Goal: Connect with others: Connect with others

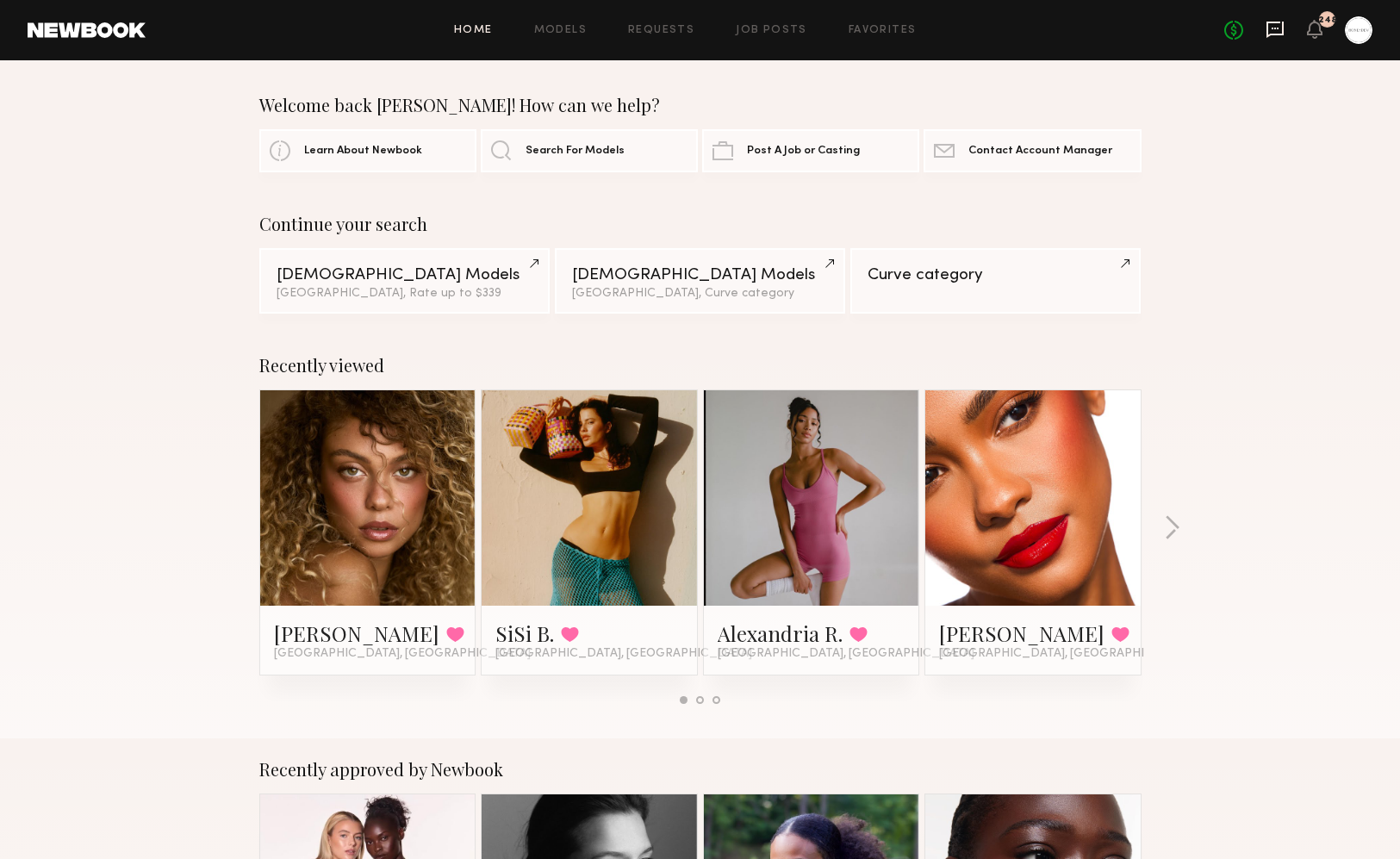
click at [1271, 25] on icon at bounding box center [1276, 30] width 19 height 19
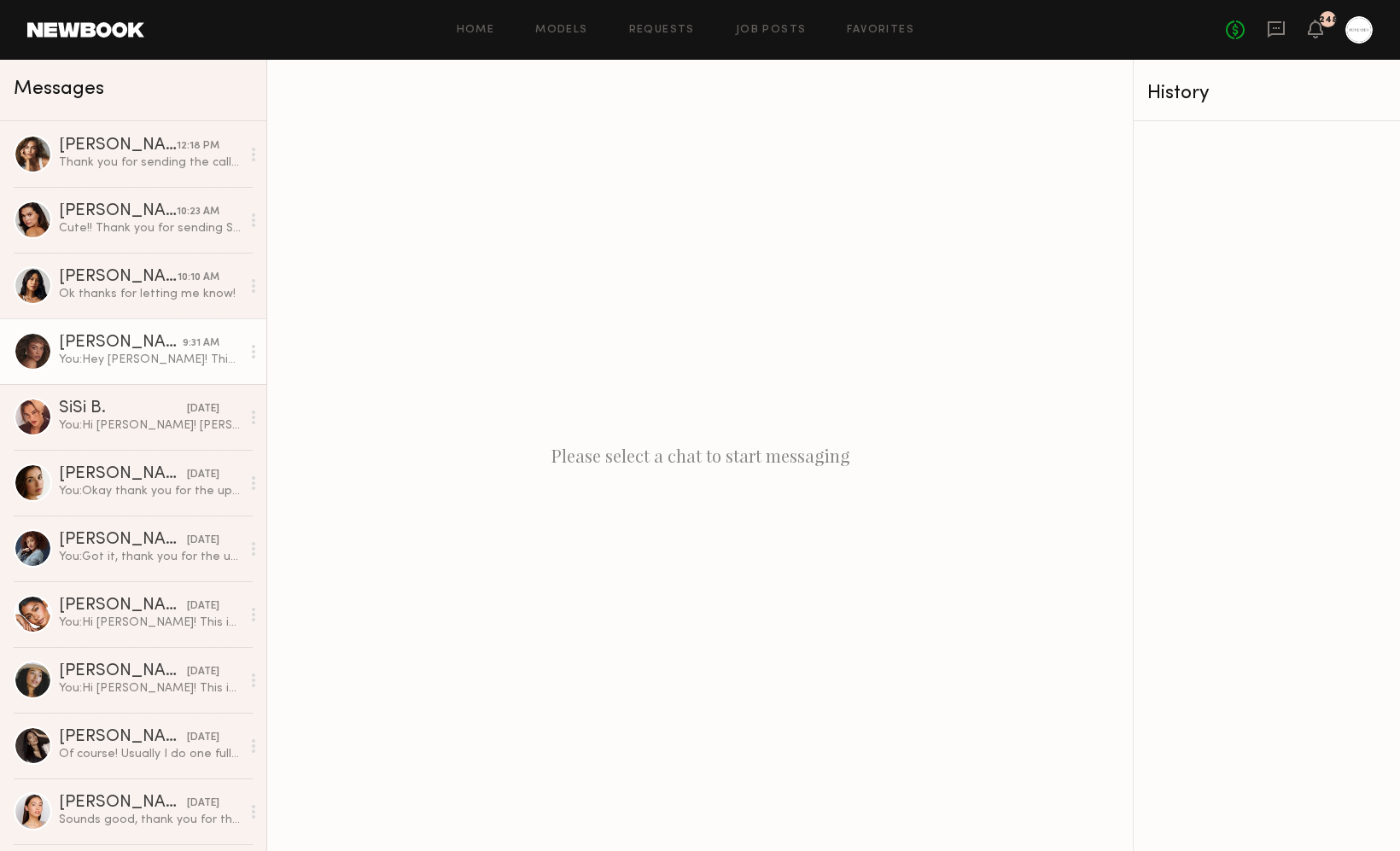
click at [29, 332] on div at bounding box center [33, 351] width 39 height 39
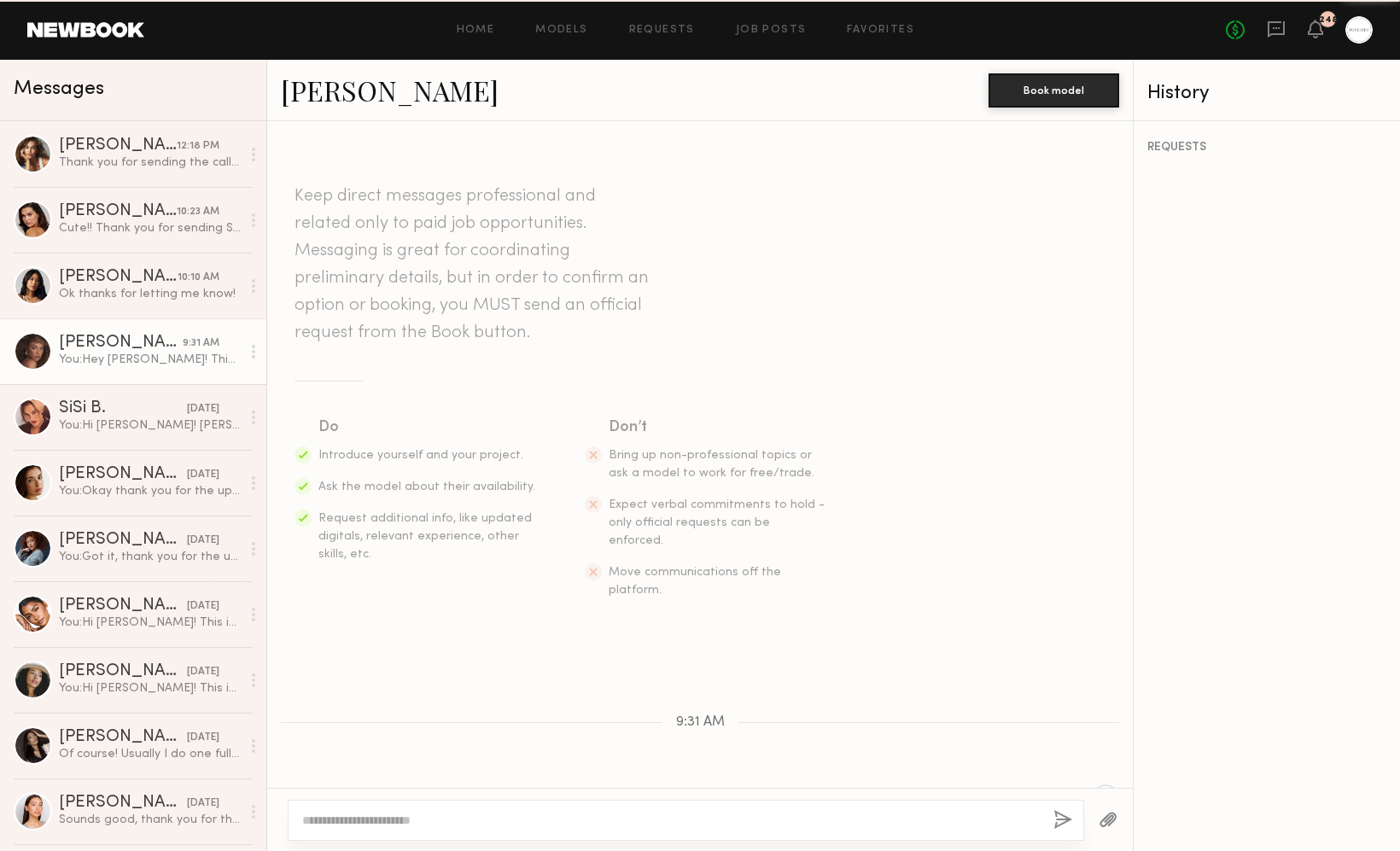
scroll to position [208, 0]
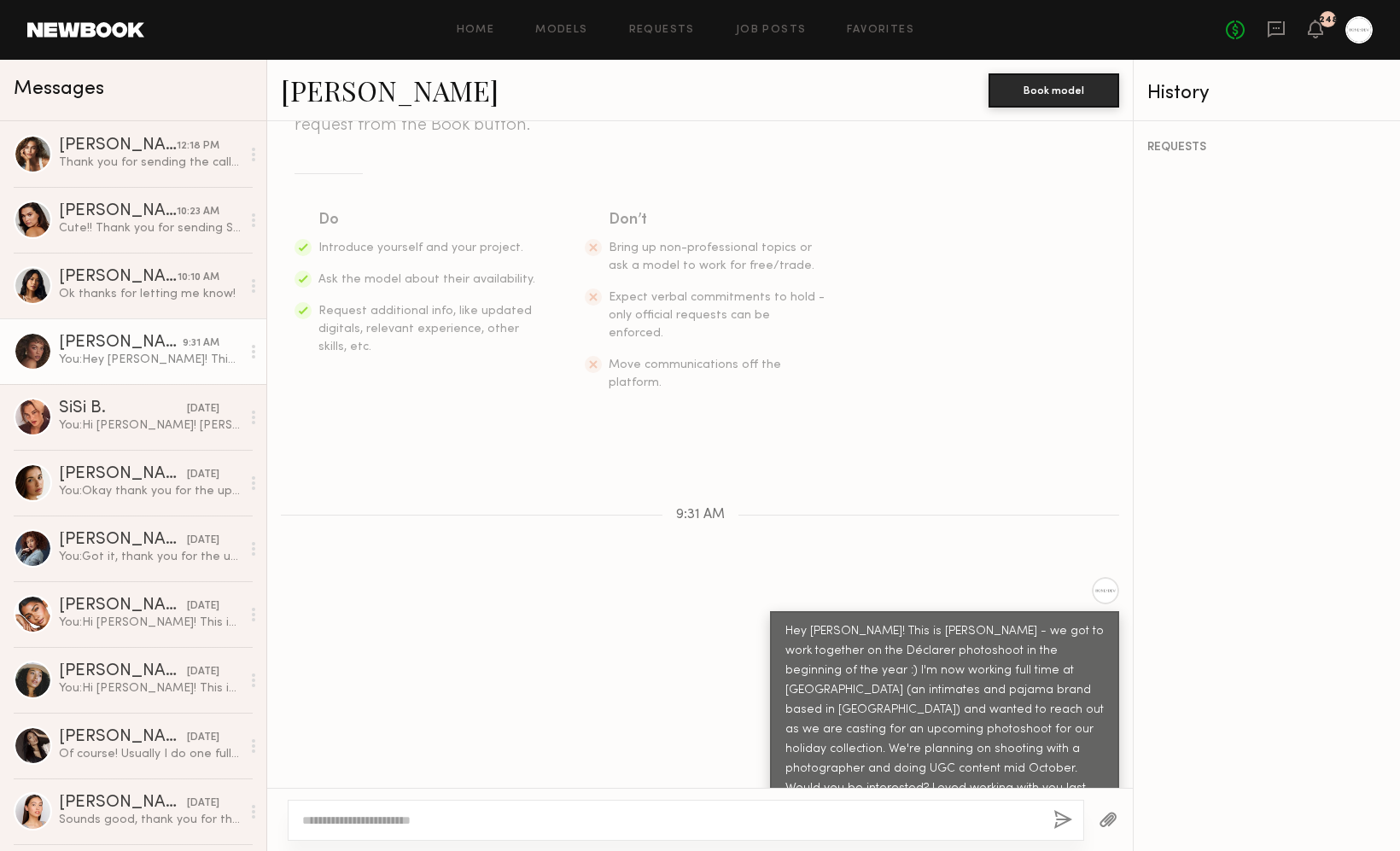
click at [374, 87] on link "[PERSON_NAME]" at bounding box center [389, 90] width 218 height 37
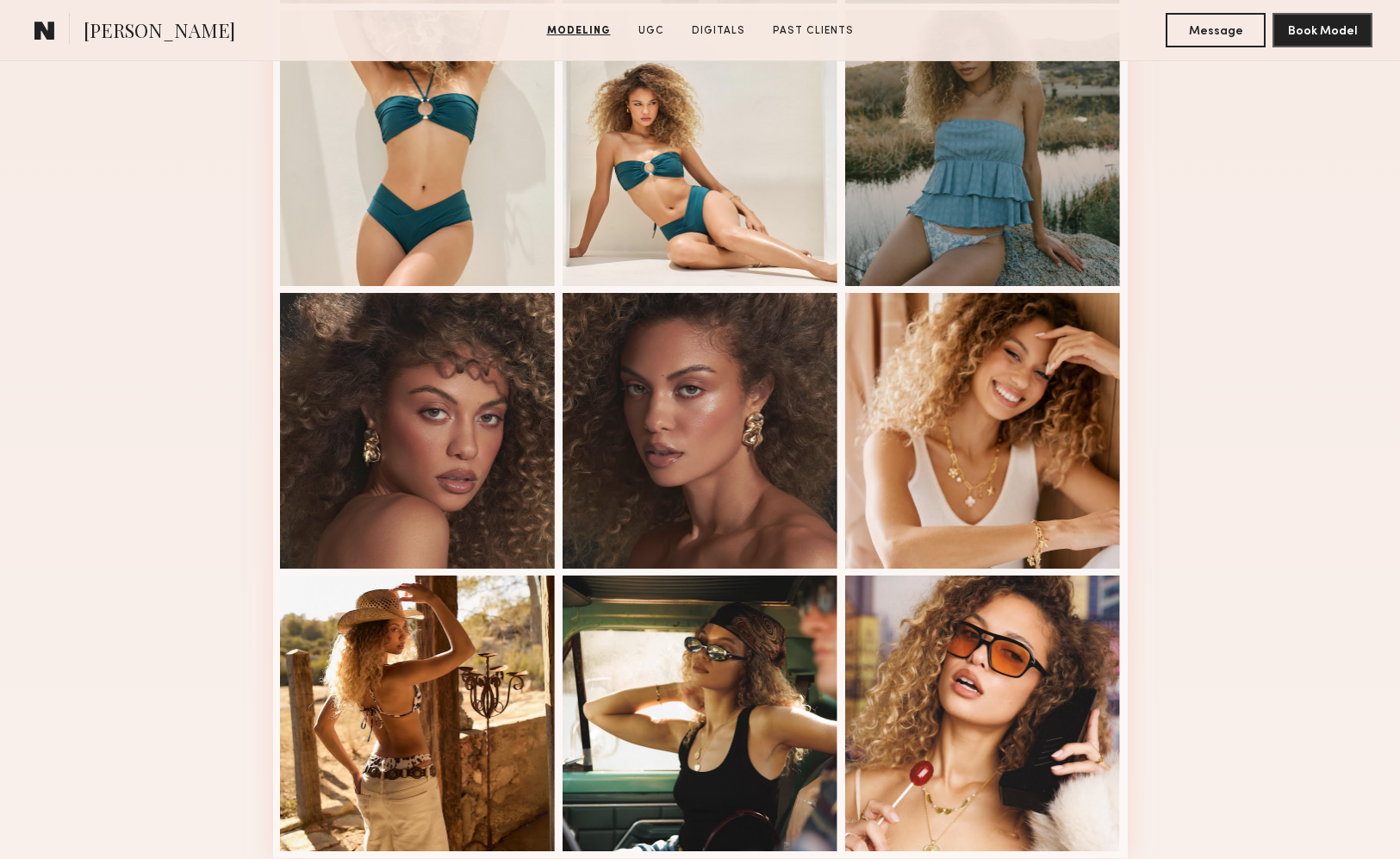
scroll to position [1043, 0]
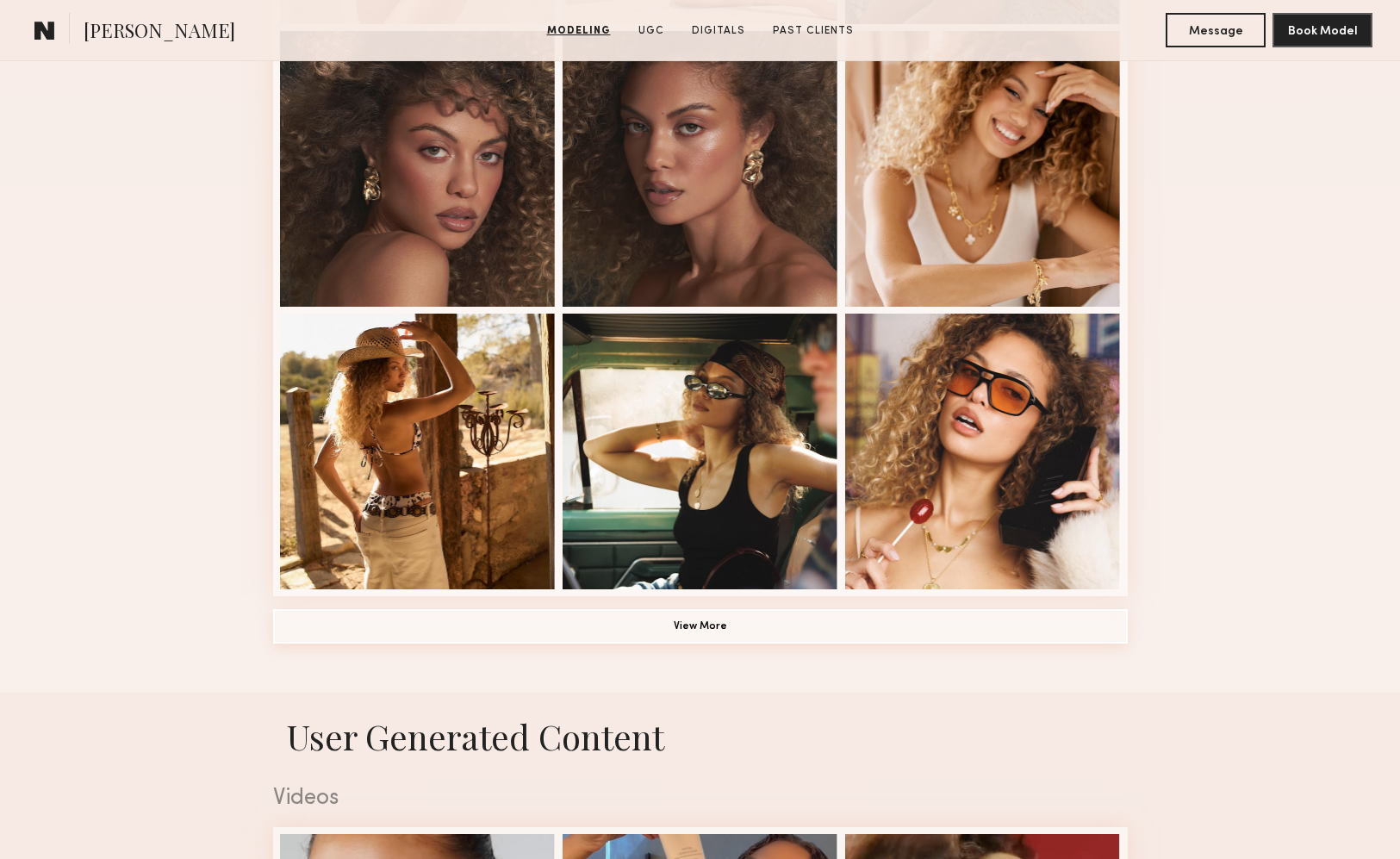
click at [775, 620] on button "View More" at bounding box center [700, 627] width 855 height 35
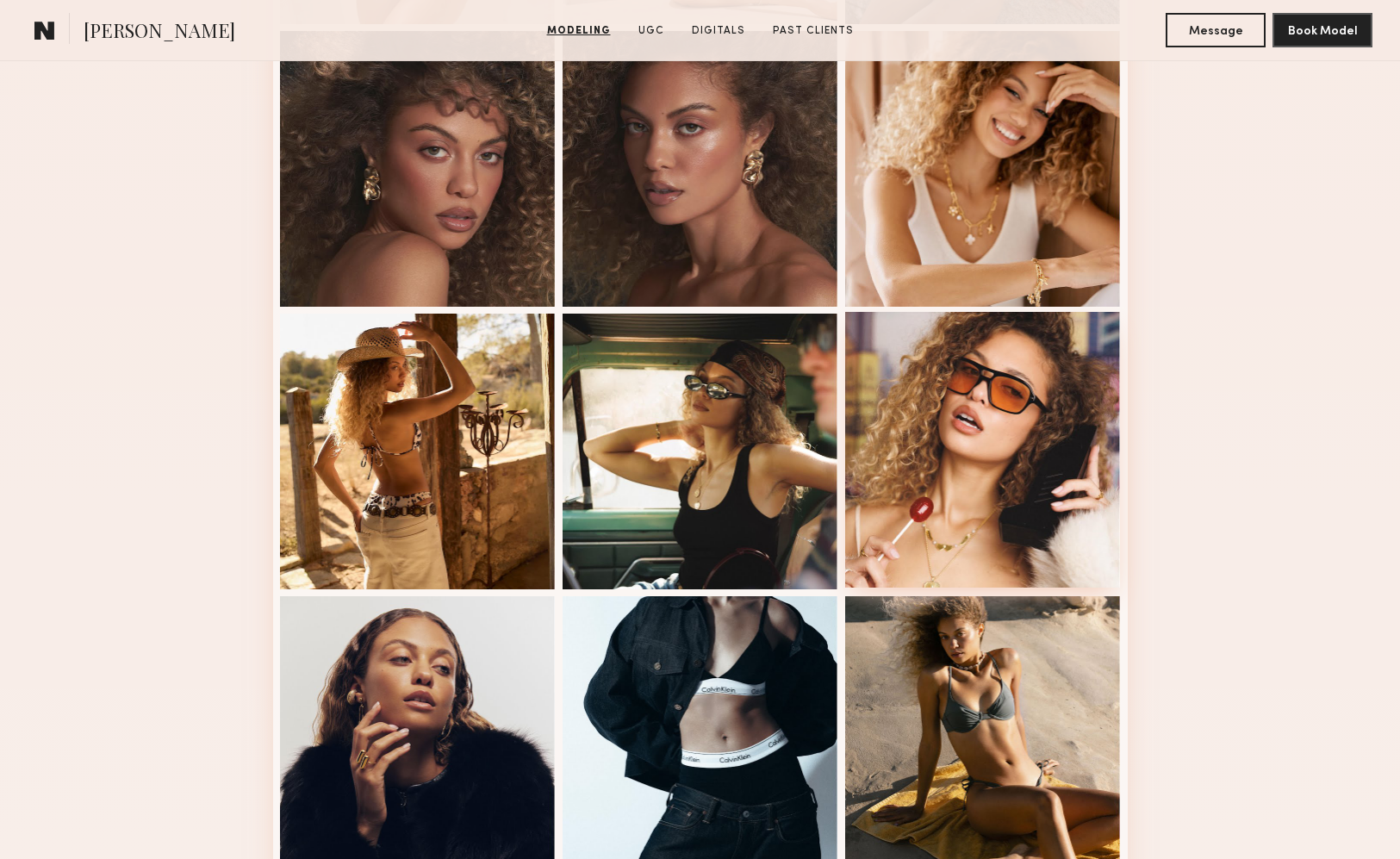
click at [1045, 474] on div at bounding box center [983, 449] width 276 height 276
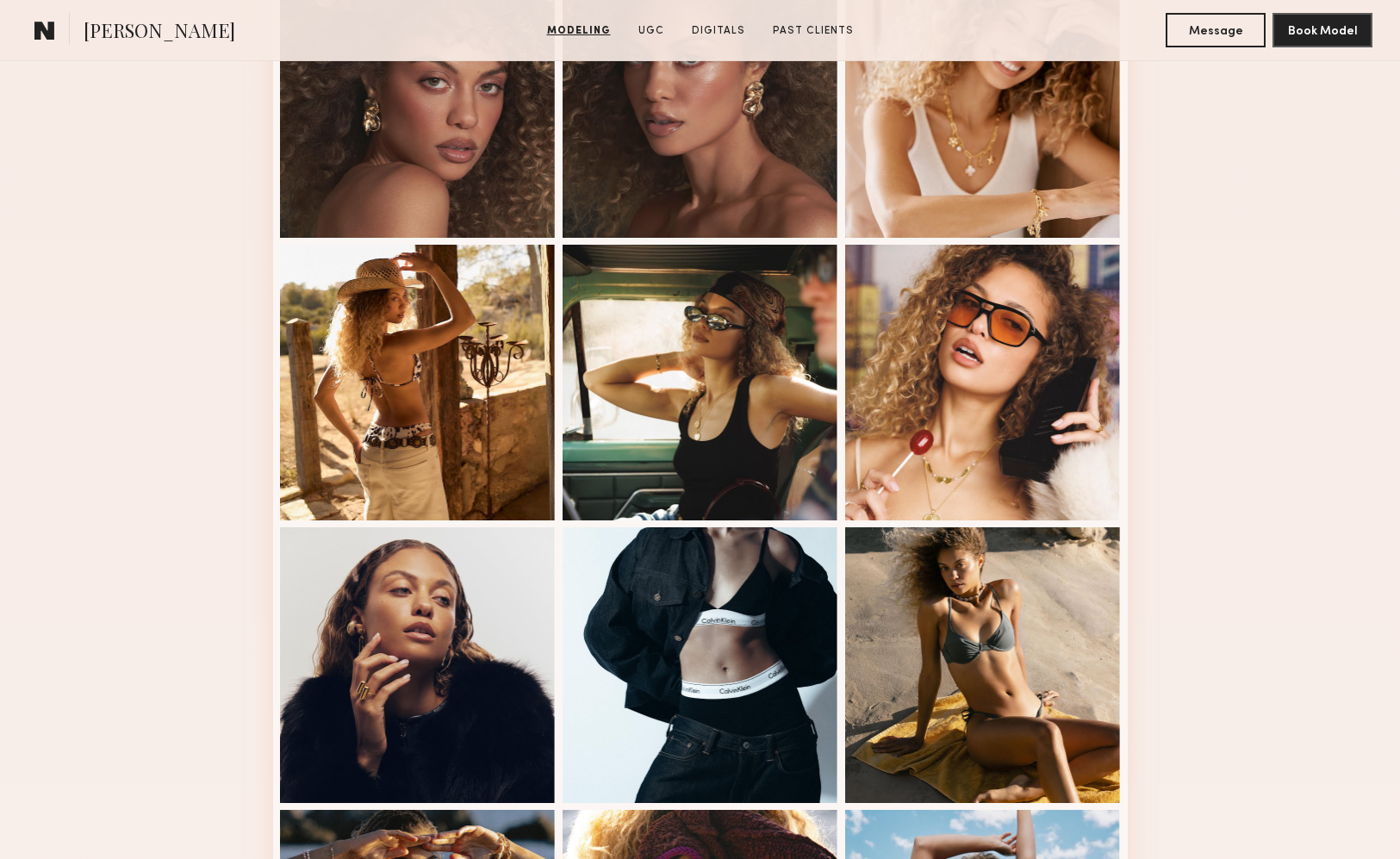
scroll to position [1085, 0]
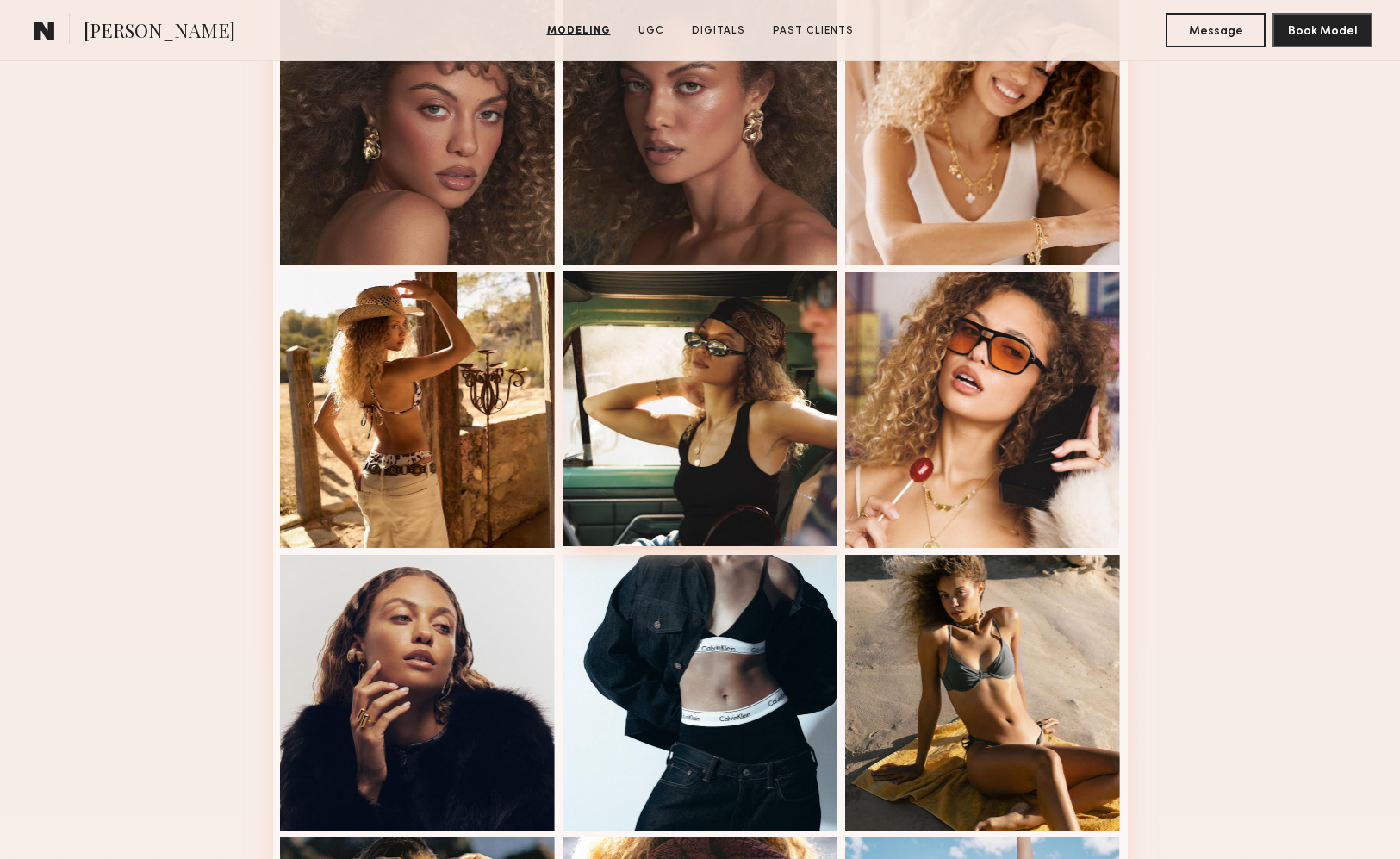
click at [770, 377] on div at bounding box center [700, 408] width 276 height 276
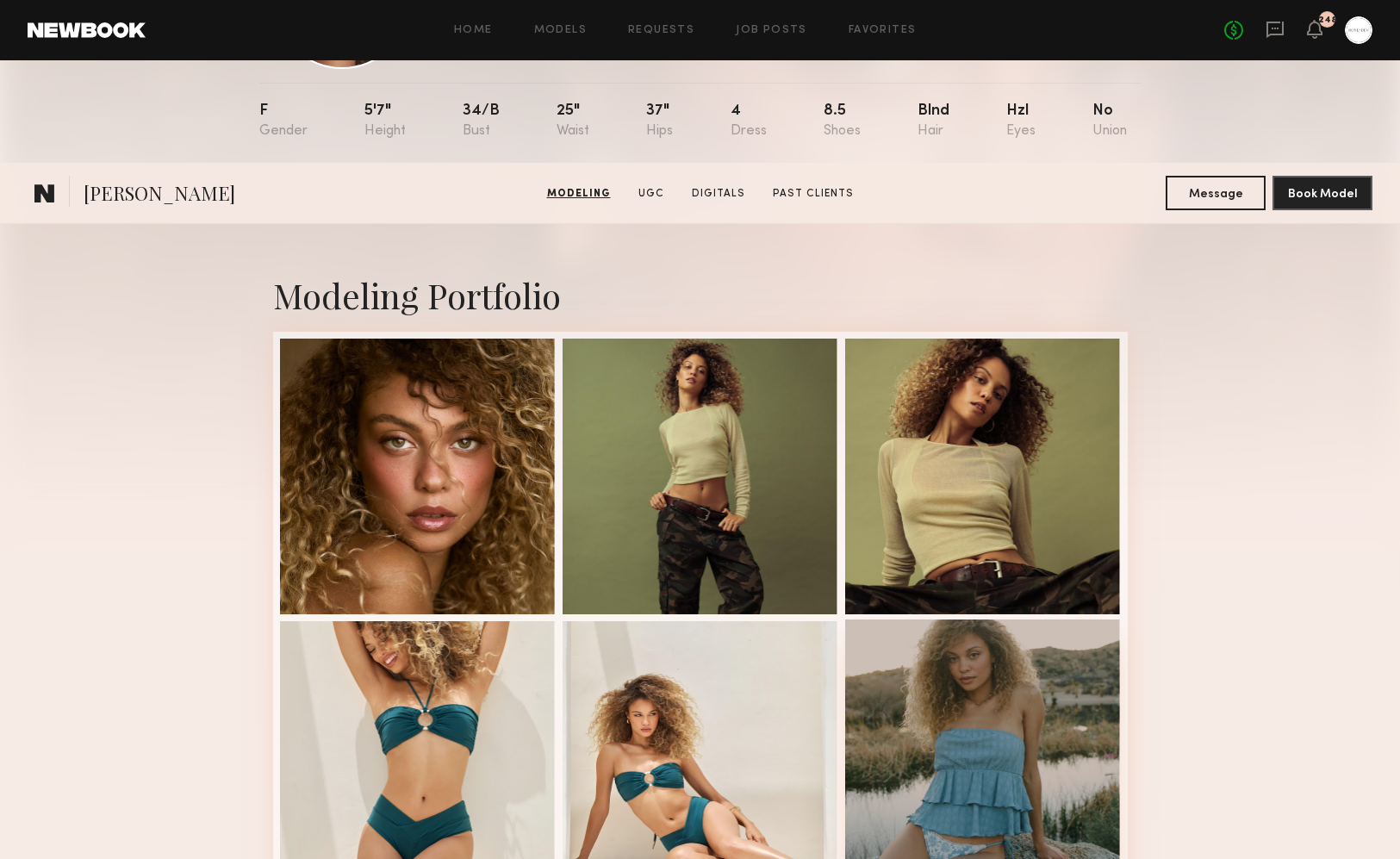
scroll to position [0, 0]
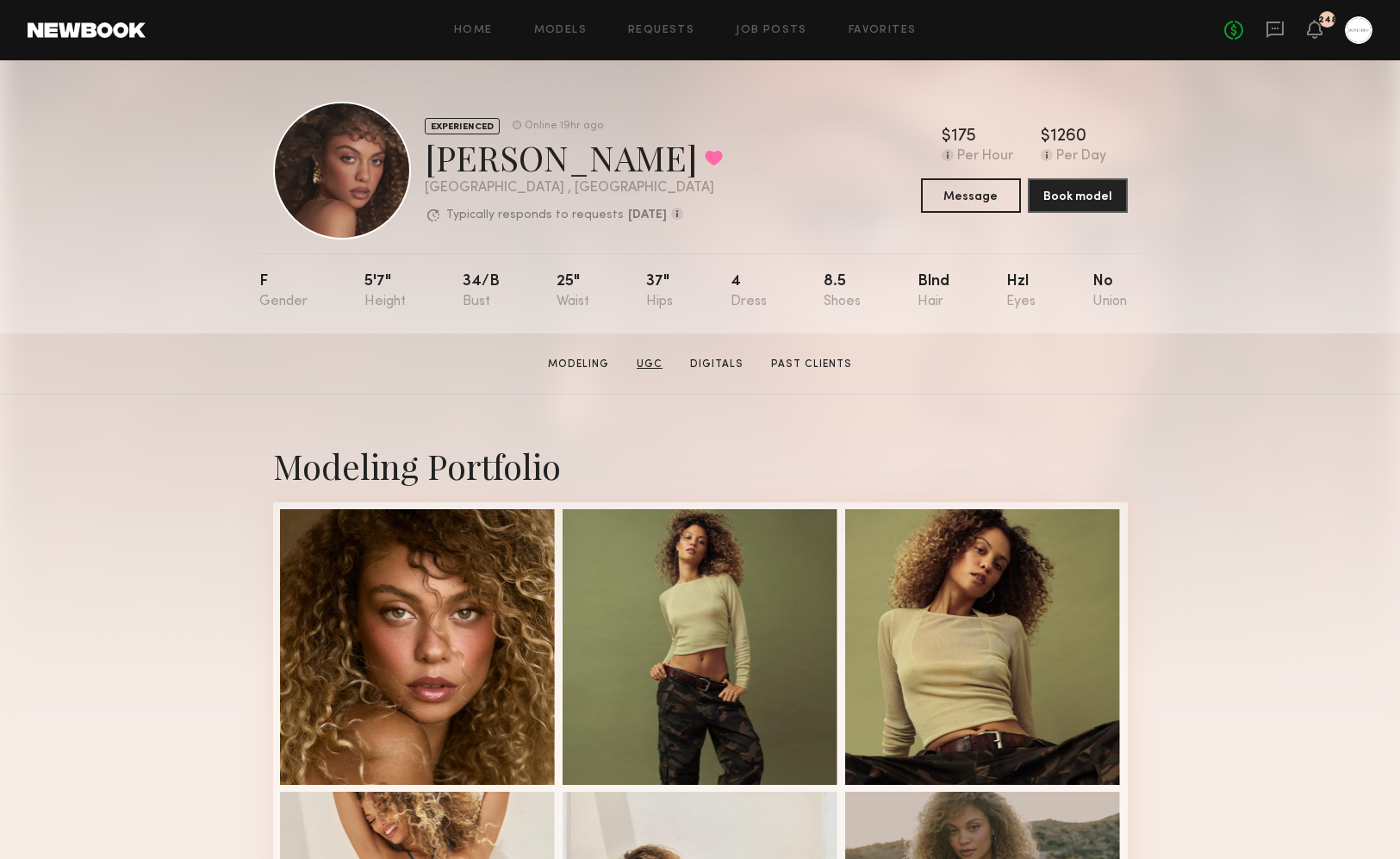
click at [663, 358] on link "UGC" at bounding box center [650, 364] width 40 height 16
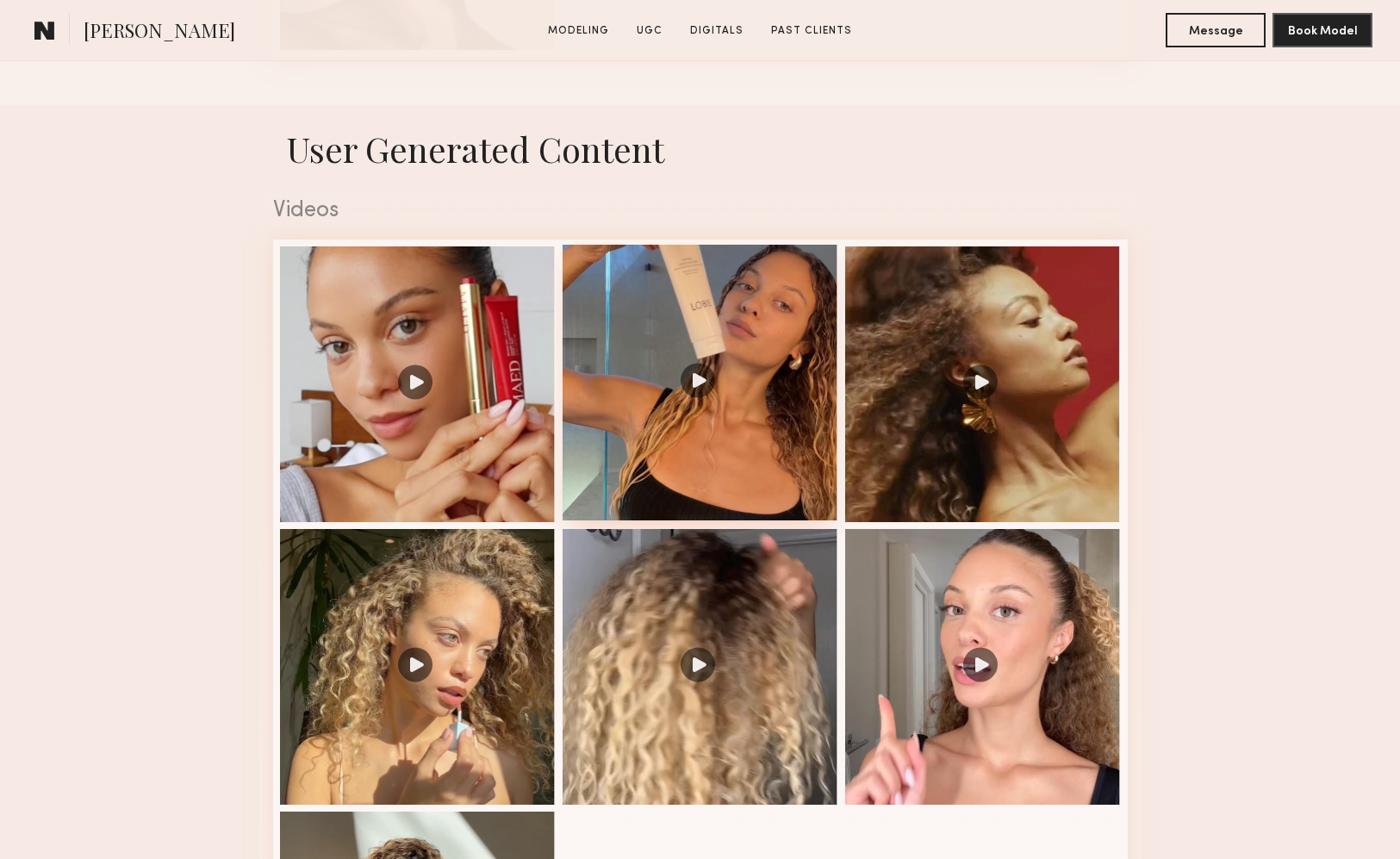
scroll to position [2714, 0]
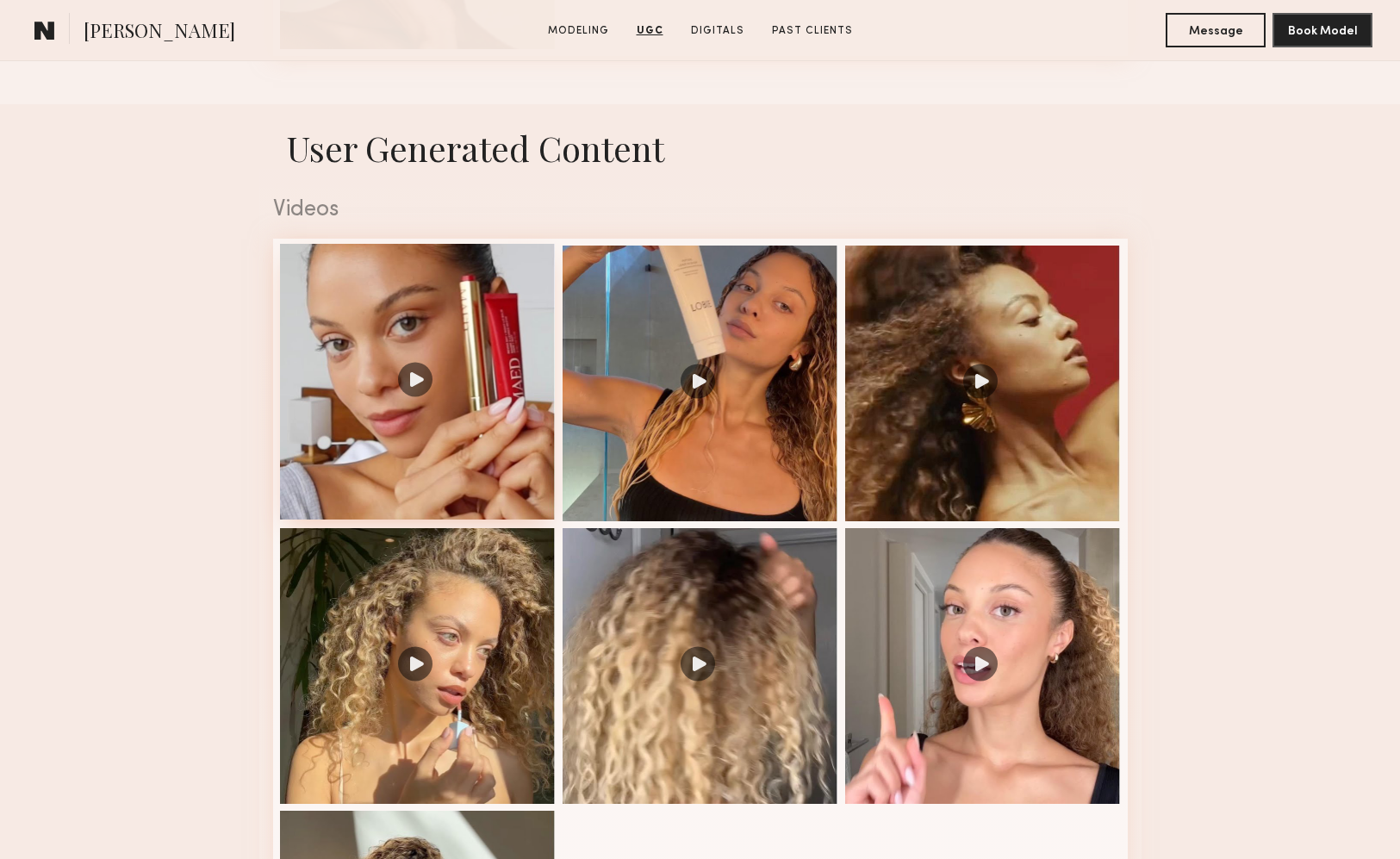
click at [437, 361] on div at bounding box center [417, 381] width 276 height 276
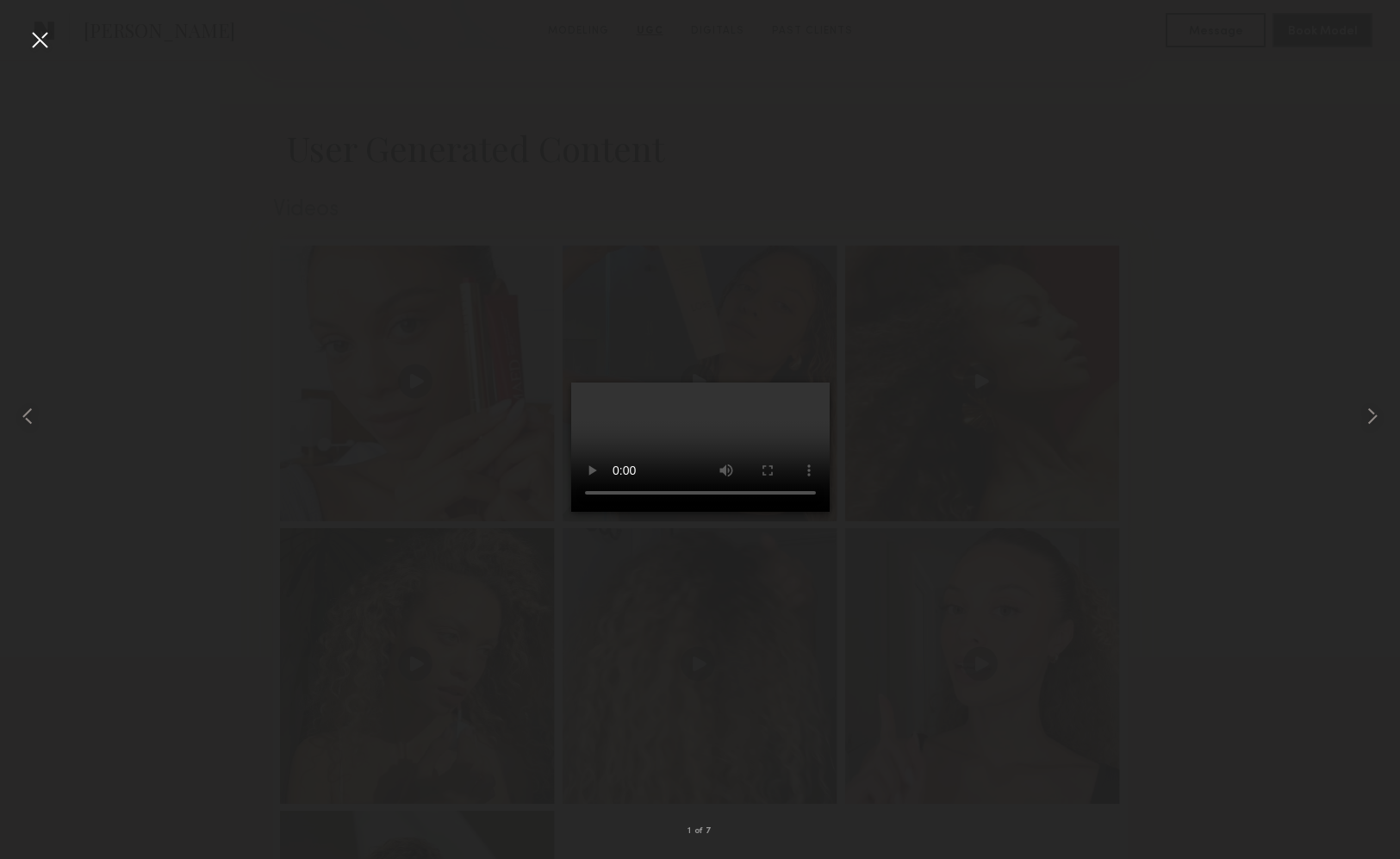
drag, startPoint x: 1129, startPoint y: 436, endPoint x: 1138, endPoint y: 443, distance: 11.4
click at [1131, 436] on div at bounding box center [700, 416] width 1400 height 776
click at [1139, 458] on div at bounding box center [700, 416] width 1400 height 776
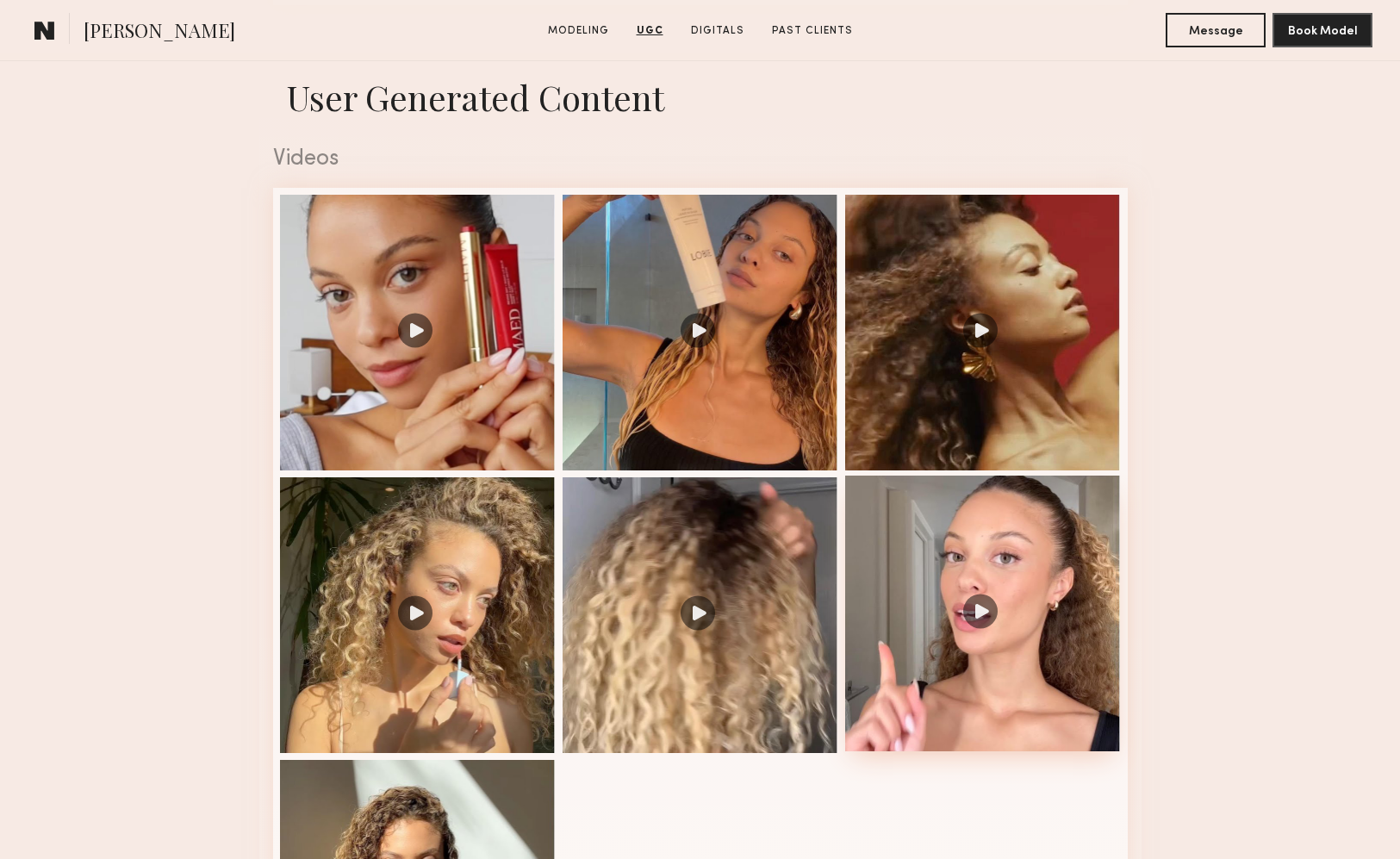
scroll to position [2766, 0]
click at [1003, 626] on div at bounding box center [983, 612] width 276 height 276
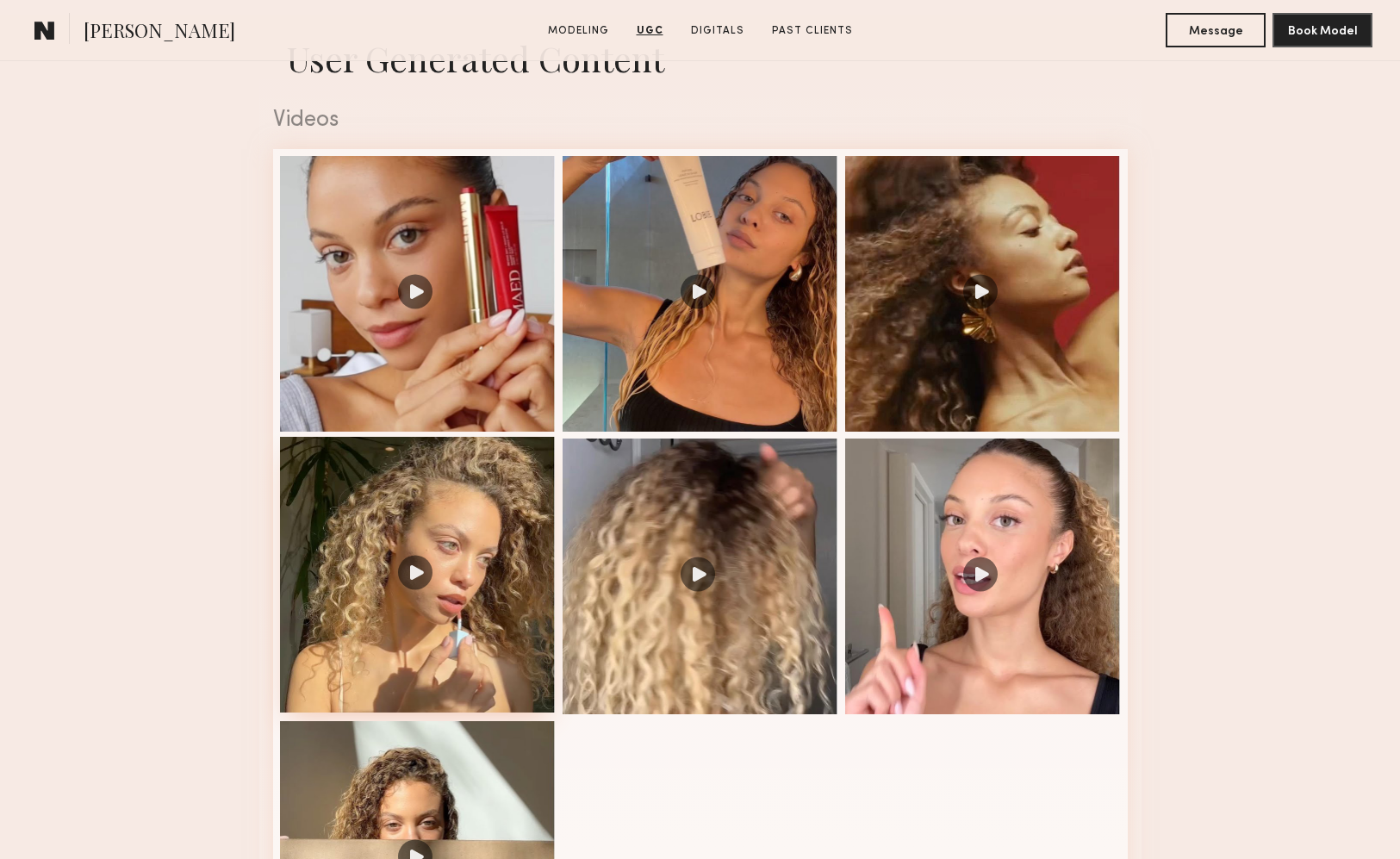
scroll to position [2805, 0]
click at [480, 596] on div at bounding box center [417, 573] width 276 height 276
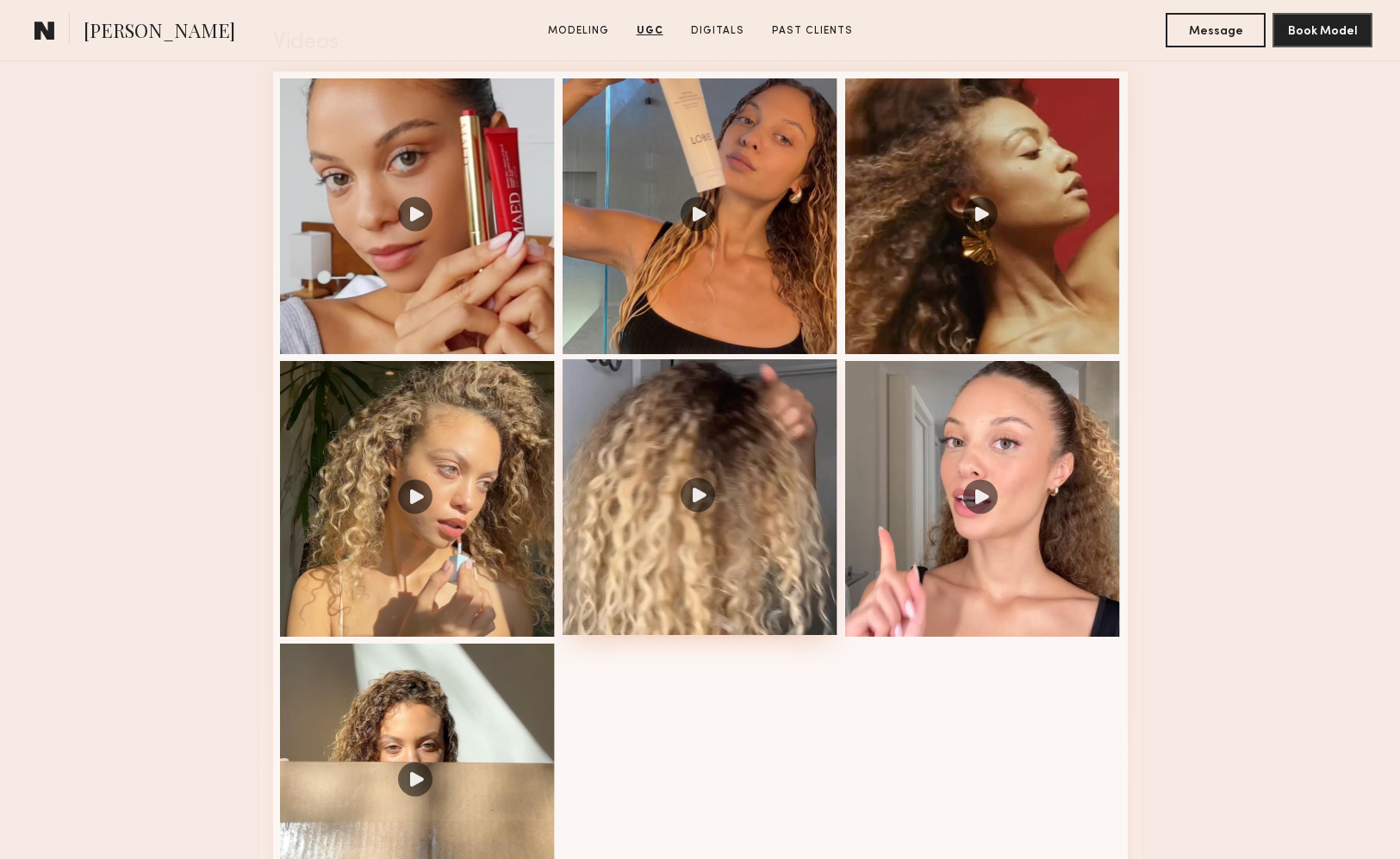
scroll to position [3131, 0]
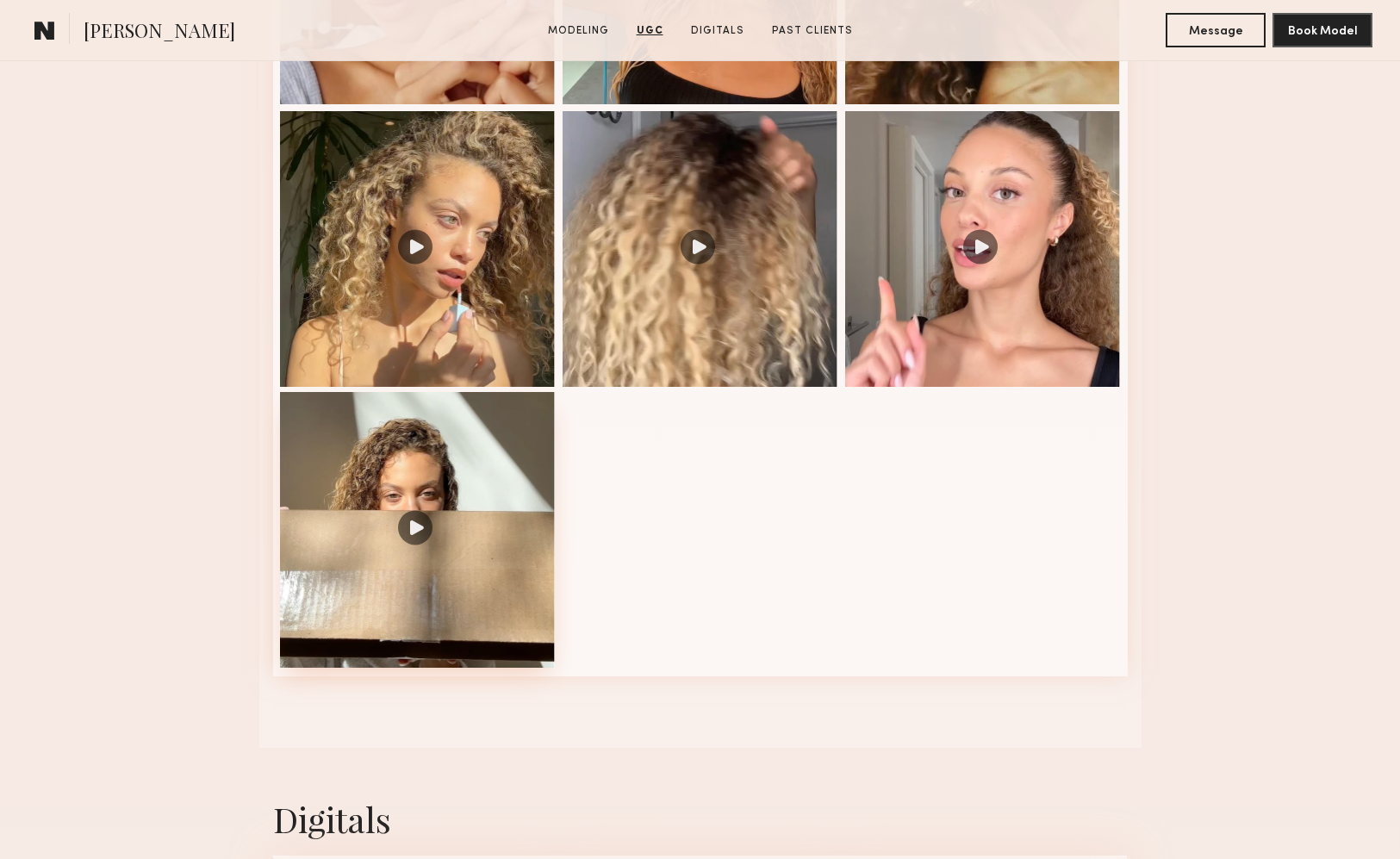
click at [414, 586] on div at bounding box center [417, 529] width 276 height 276
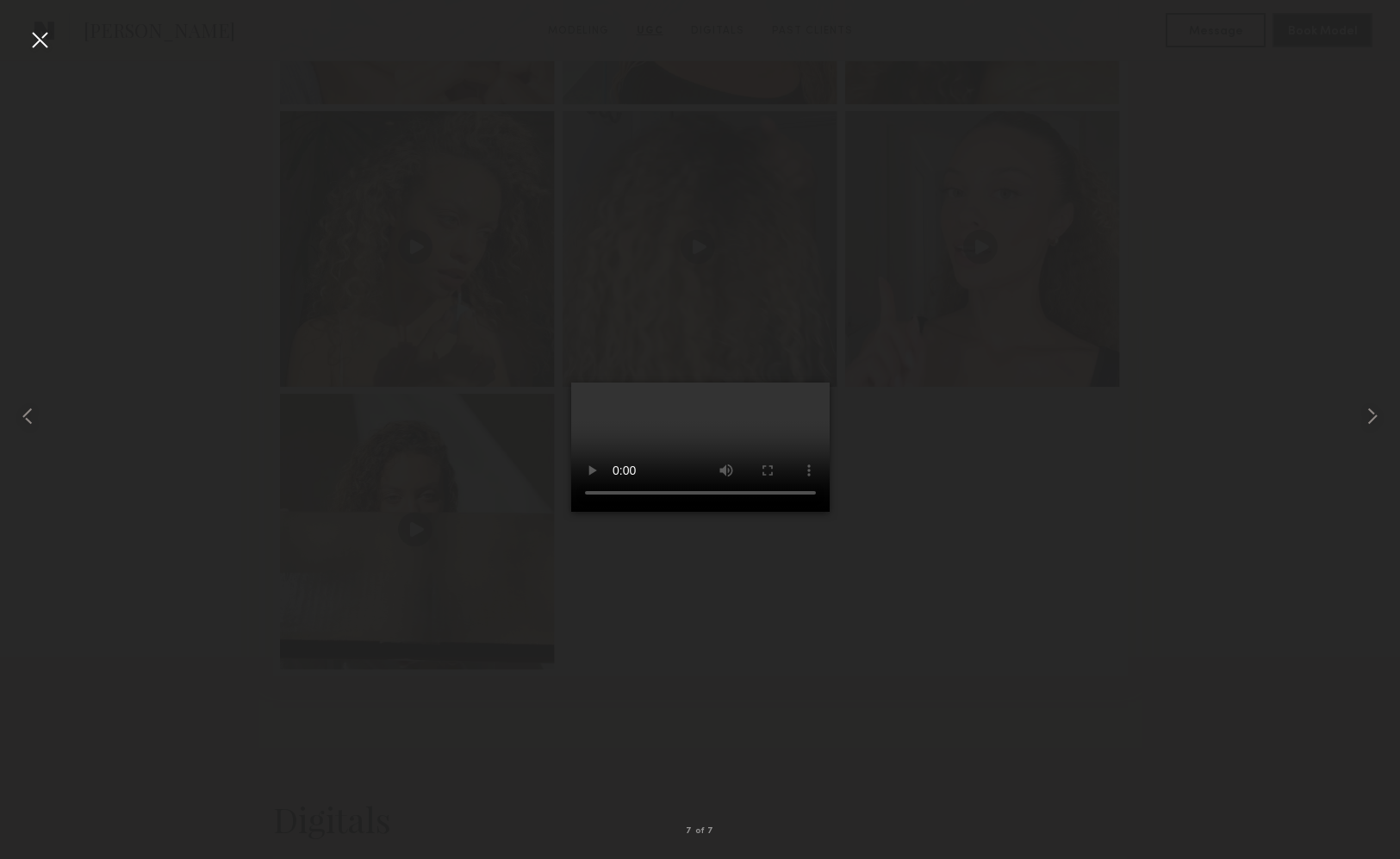
click at [1018, 651] on div at bounding box center [700, 416] width 1400 height 776
